Goal: Find specific page/section: Find specific page/section

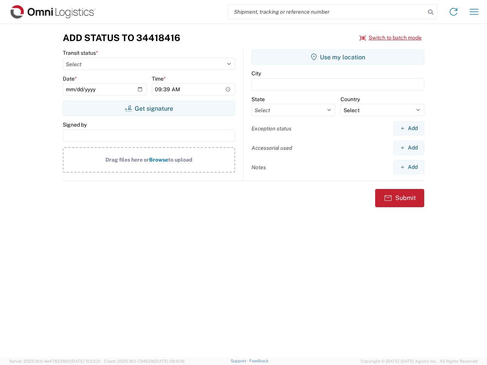
click at [327, 12] on input "search" at bounding box center [326, 12] width 197 height 14
click at [431, 12] on icon at bounding box center [430, 12] width 11 height 11
click at [454, 12] on icon at bounding box center [454, 12] width 12 height 12
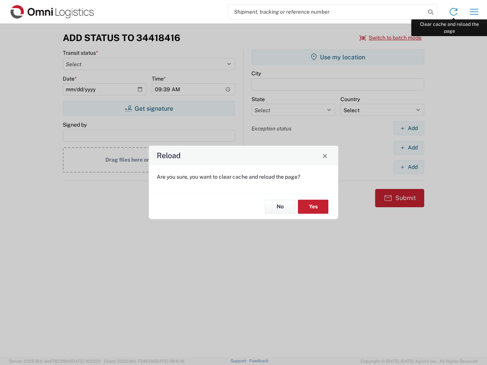
click at [474, 12] on div "Reload Are you sure, you want to clear cache and reload the page? No Yes" at bounding box center [243, 182] width 487 height 365
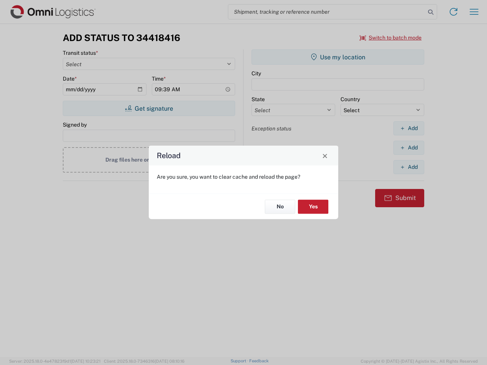
click at [391, 38] on div "Reload Are you sure, you want to clear cache and reload the page? No Yes" at bounding box center [243, 182] width 487 height 365
click at [149, 108] on div "Reload Are you sure, you want to clear cache and reload the page? No Yes" at bounding box center [243, 182] width 487 height 365
click at [338, 57] on div "Reload Are you sure, you want to clear cache and reload the page? No Yes" at bounding box center [243, 182] width 487 height 365
click at [409, 128] on div "Reload Are you sure, you want to clear cache and reload the page? No Yes" at bounding box center [243, 182] width 487 height 365
click at [409, 148] on div "Reload Are you sure, you want to clear cache and reload the page? No Yes" at bounding box center [243, 182] width 487 height 365
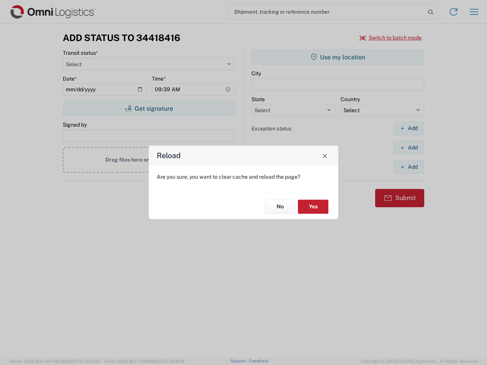
click at [409, 167] on div "Reload Are you sure, you want to clear cache and reload the page? No Yes" at bounding box center [243, 182] width 487 height 365
